Goal: Information Seeking & Learning: Find specific fact

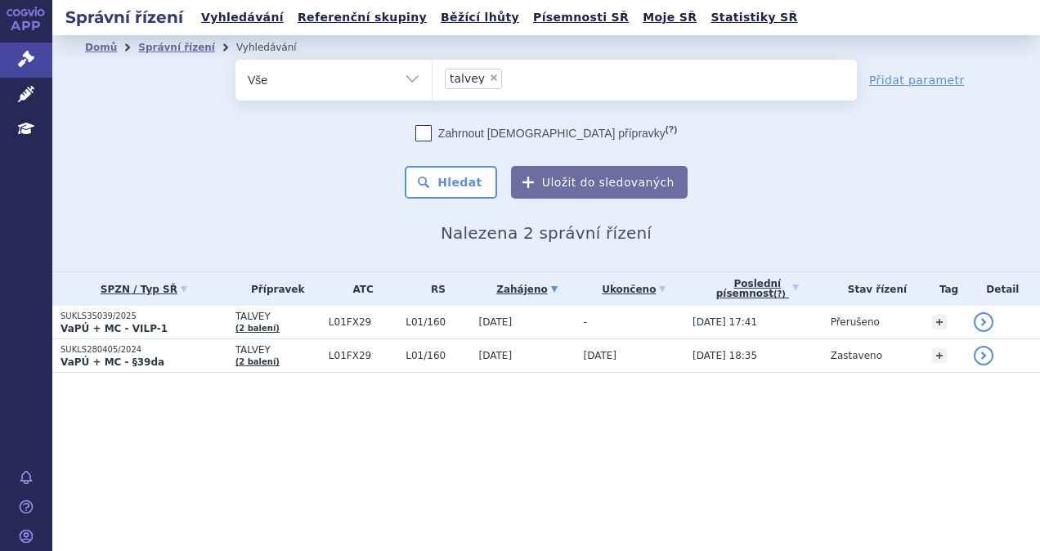
click at [490, 75] on span "×" at bounding box center [494, 78] width 10 height 10
click at [433, 75] on select "talvey" at bounding box center [432, 79] width 1 height 41
select select
click at [492, 85] on ul at bounding box center [645, 77] width 425 height 34
click at [433, 85] on select "talvey" at bounding box center [432, 79] width 1 height 41
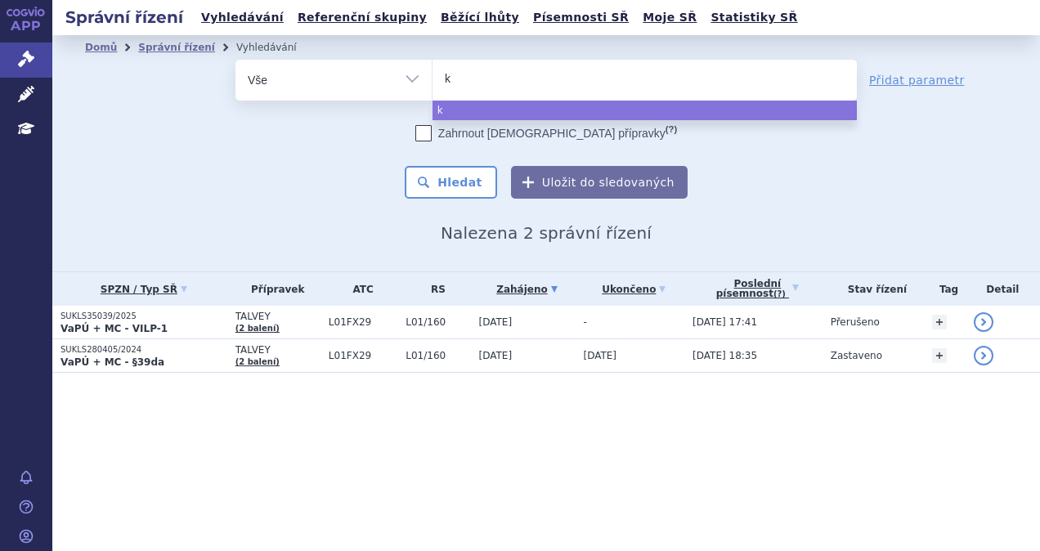
type input "ke"
type input "key"
type input "keyt"
type input "keytr"
type input "keytru"
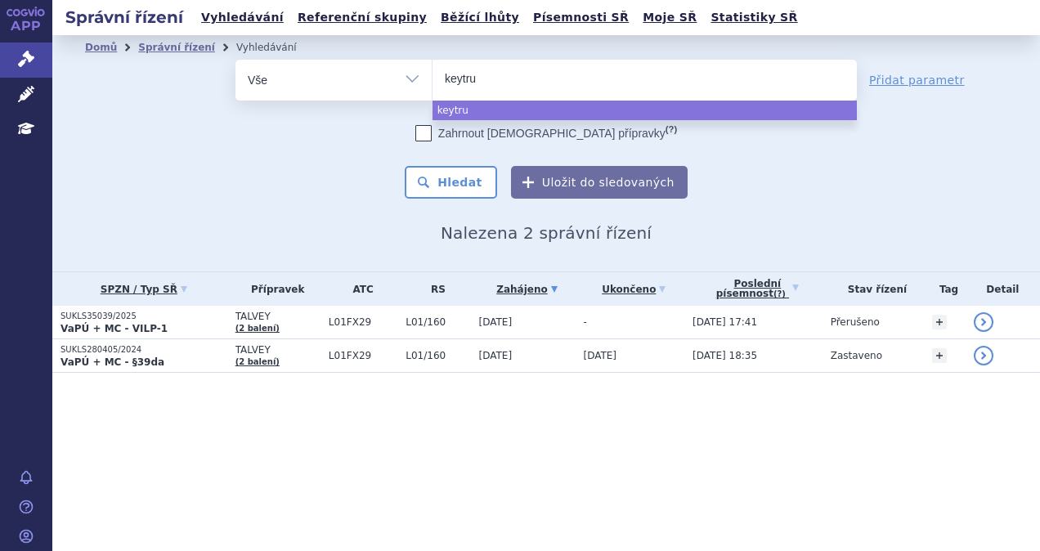
type input "keytrud"
type input "keytruda"
select select "keytruda"
click at [465, 170] on button "Hledat" at bounding box center [451, 182] width 92 height 33
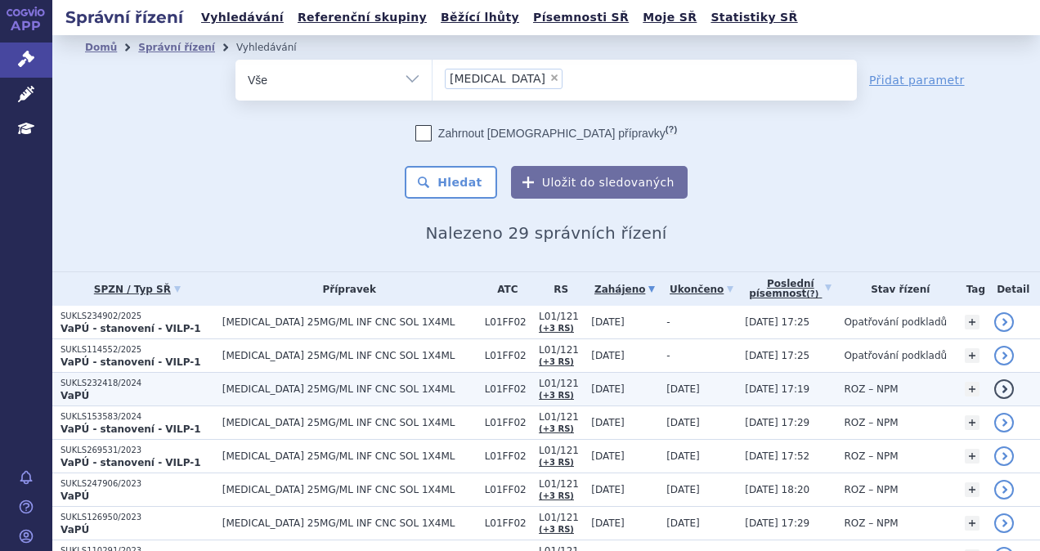
click at [156, 382] on p "SUKLS232418/2024" at bounding box center [138, 383] width 154 height 11
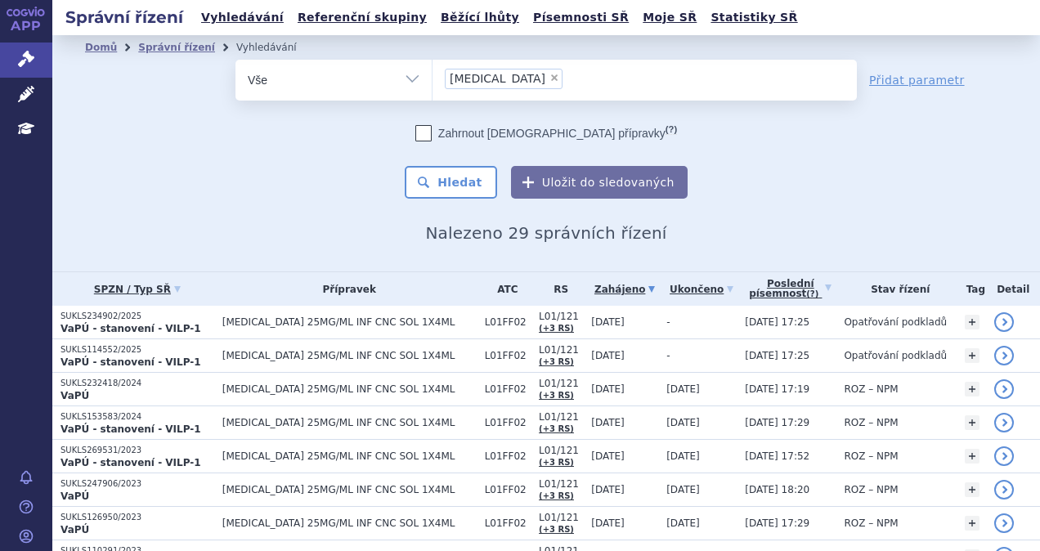
click at [495, 83] on li "× [MEDICAL_DATA]" at bounding box center [504, 79] width 118 height 20
click at [433, 83] on select "keytruda" at bounding box center [432, 79] width 1 height 41
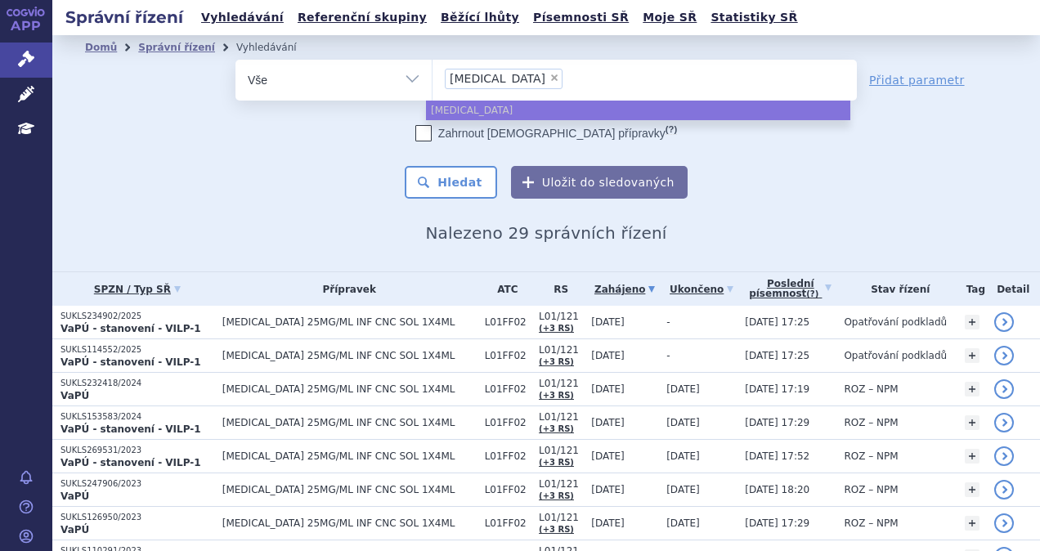
click at [550, 80] on span "×" at bounding box center [555, 78] width 10 height 10
click at [433, 80] on select "[MEDICAL_DATA]" at bounding box center [432, 79] width 1 height 41
select select
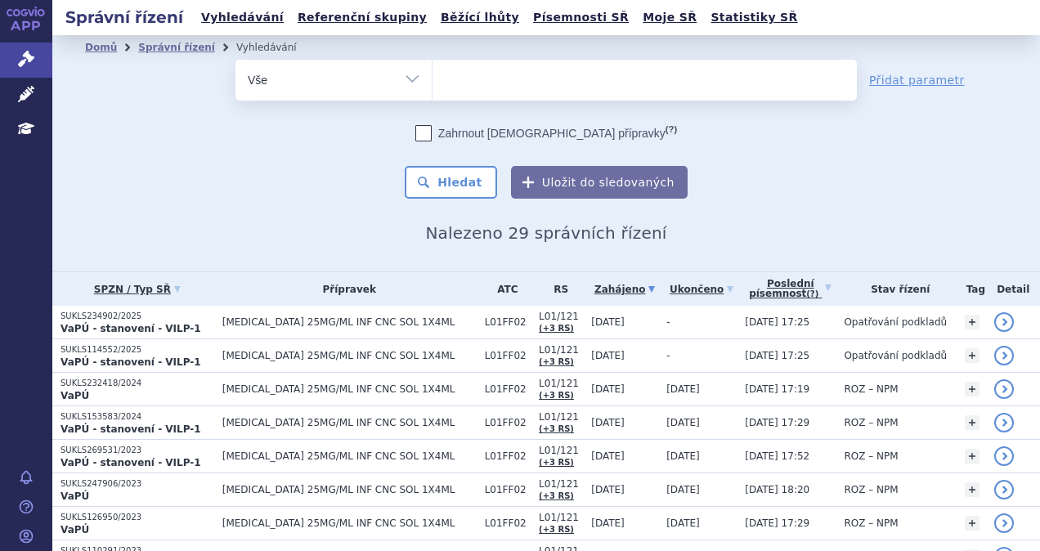
click at [496, 79] on ul at bounding box center [645, 77] width 425 height 34
click at [433, 79] on select "keytruda" at bounding box center [432, 79] width 1 height 41
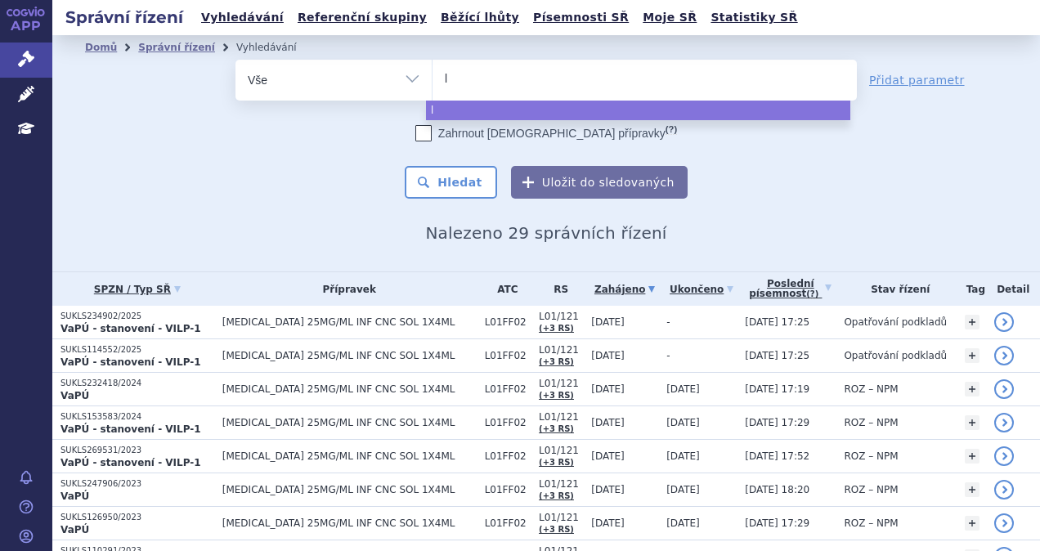
type input "le"
type input "len"
type input "lenv"
type input "lenvi"
type input "lenvim"
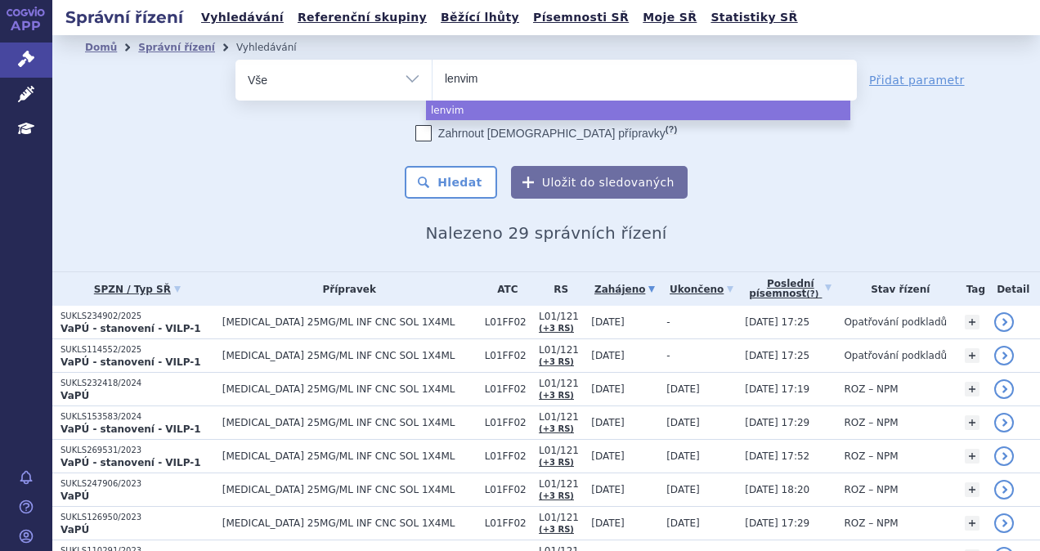
type input "[MEDICAL_DATA]"
select select "[MEDICAL_DATA]"
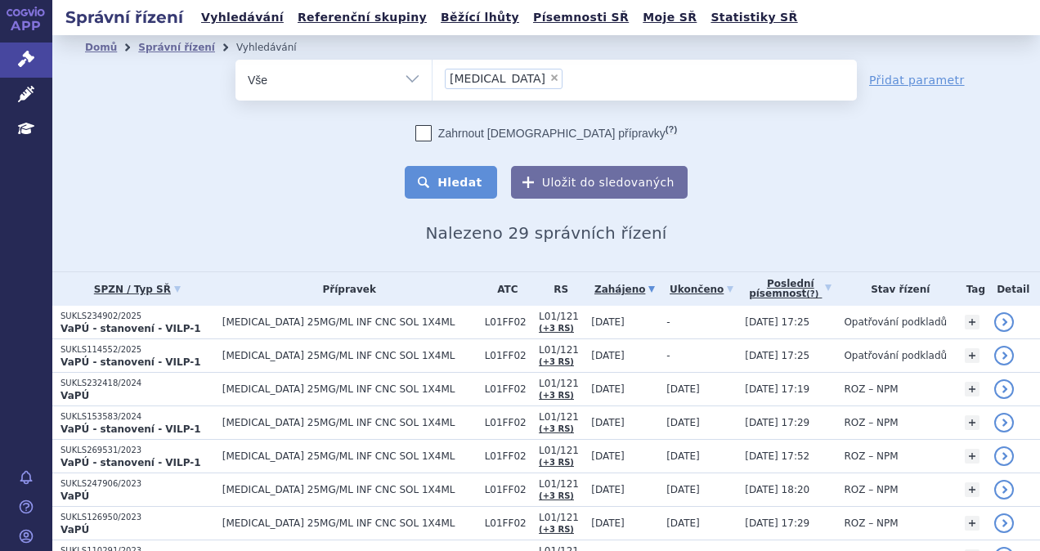
click at [456, 172] on button "Hledat" at bounding box center [451, 182] width 92 height 33
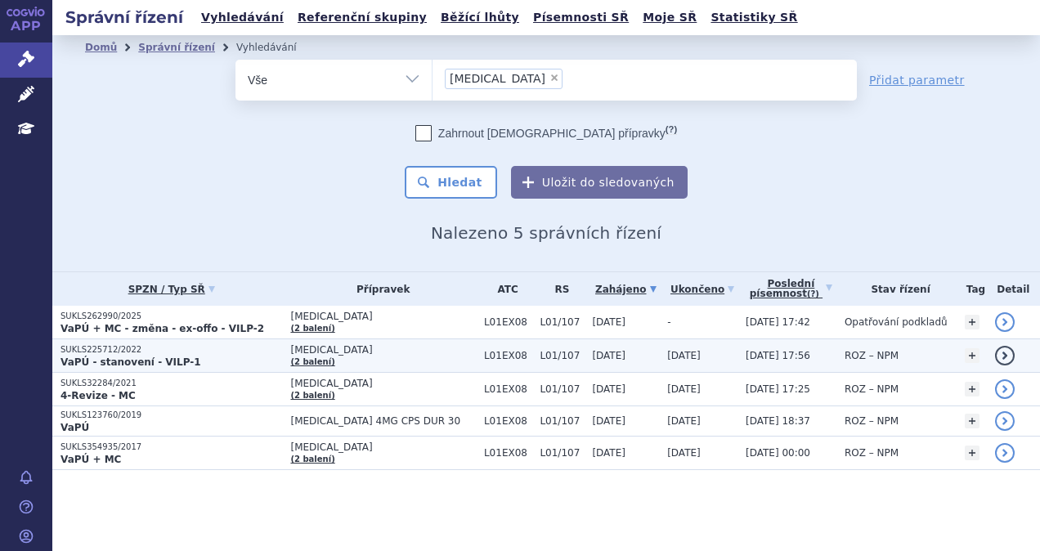
click at [204, 360] on p "VaPÚ - stanovení - VILP-1" at bounding box center [172, 362] width 222 height 13
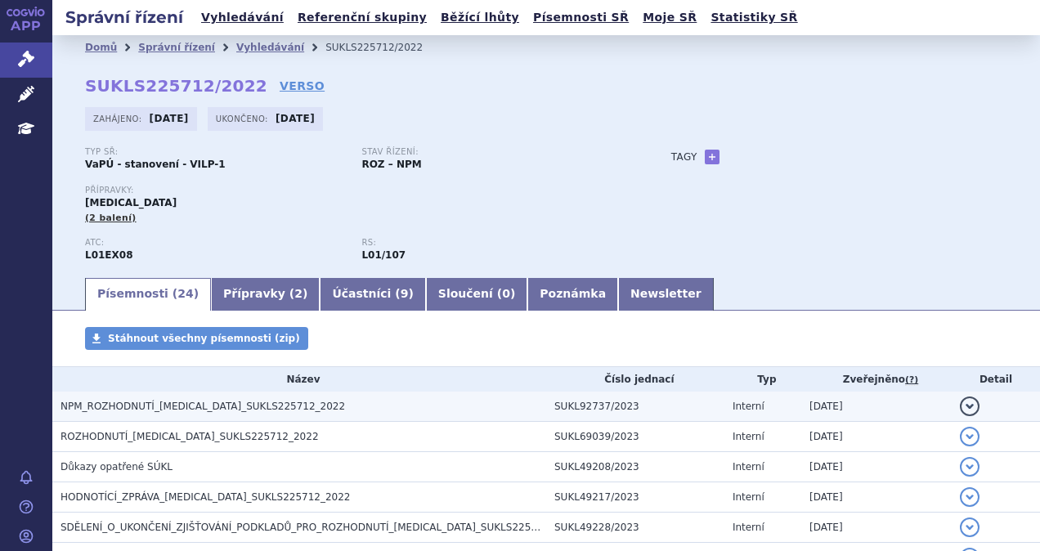
click at [191, 412] on span "NPM_ROZHODNUTÍ_[MEDICAL_DATA]_SUKLS225712_2022" at bounding box center [203, 406] width 285 height 11
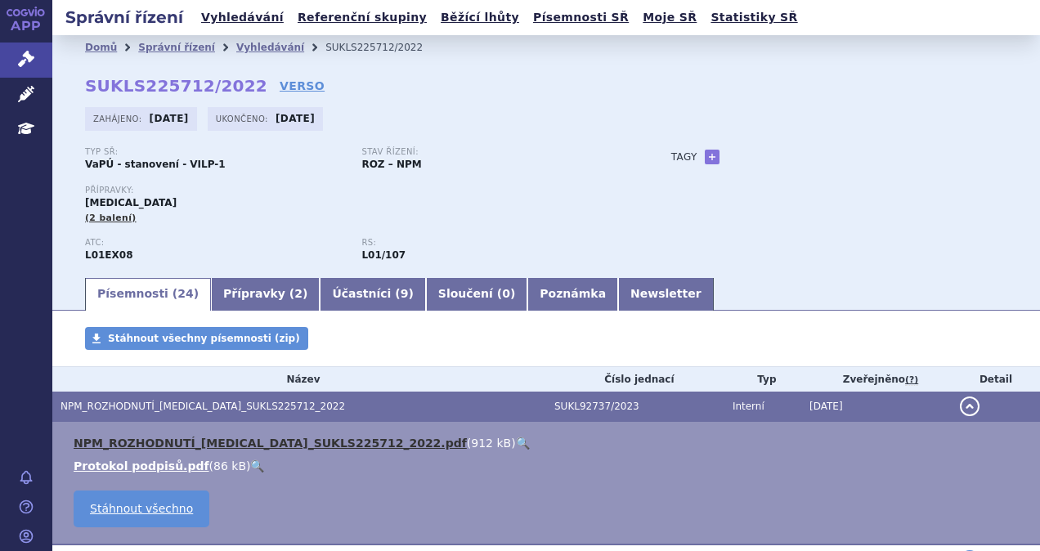
click at [254, 441] on link "NPM_ROZHODNUTÍ_LENVIMA_SUKLS225712_2022.pdf" at bounding box center [270, 443] width 393 height 13
